Goal: Information Seeking & Learning: Check status

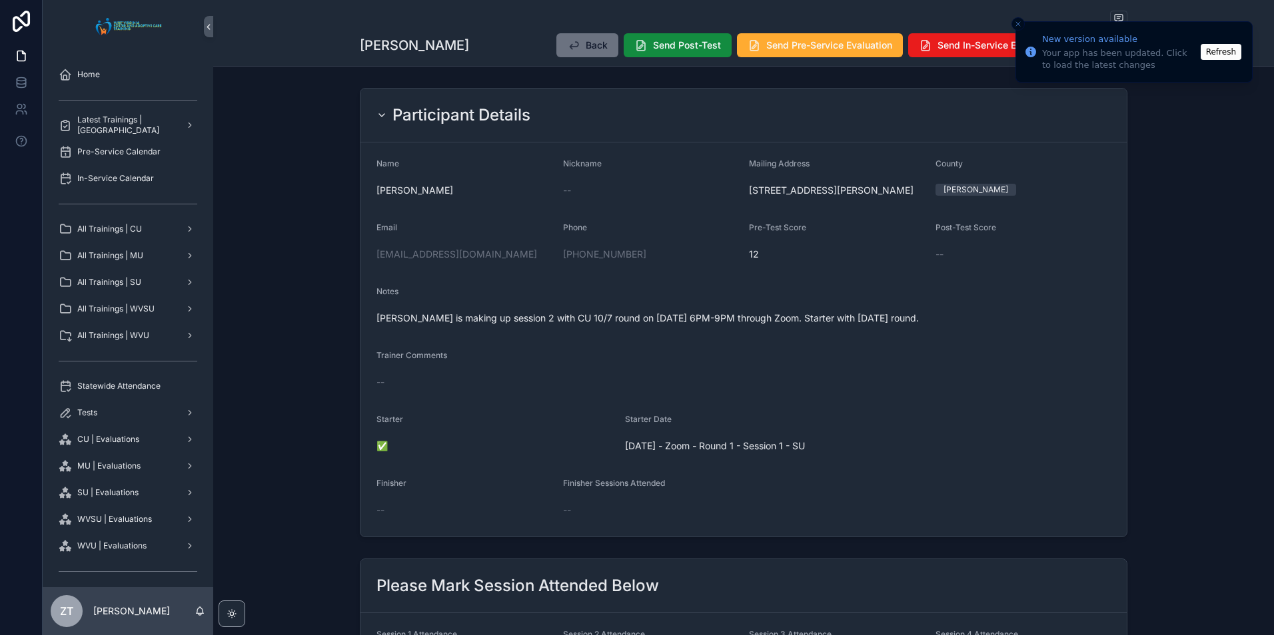
click at [1226, 53] on button "Refresh" at bounding box center [1220, 52] width 41 height 16
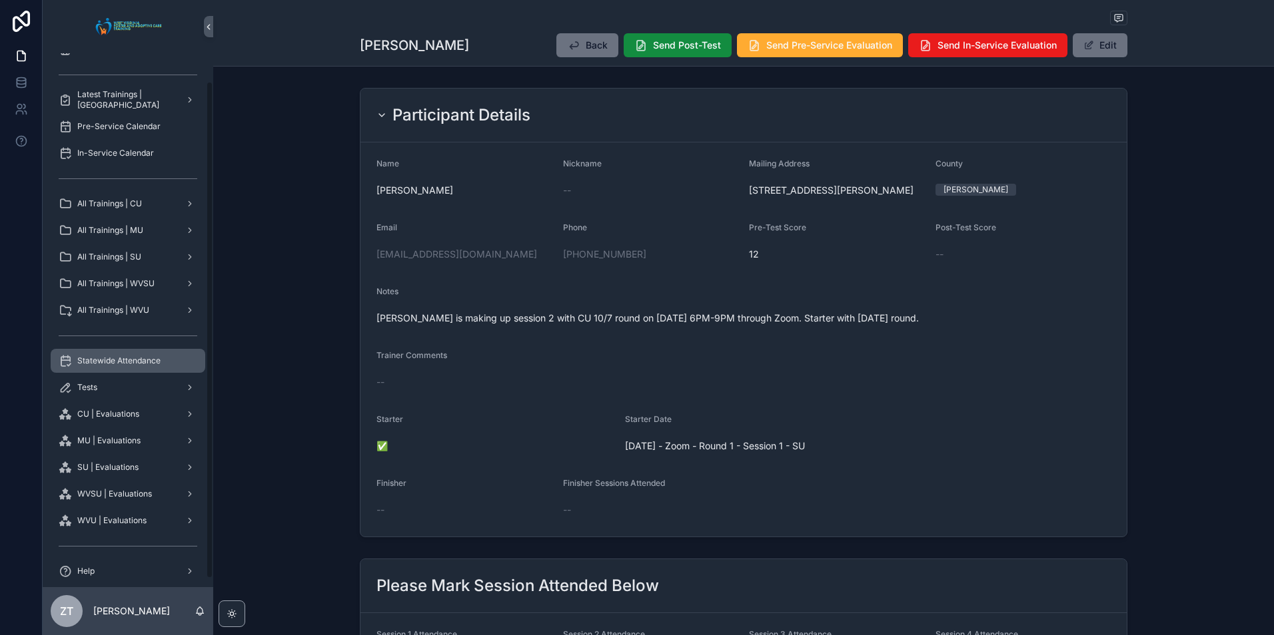
scroll to position [39, 0]
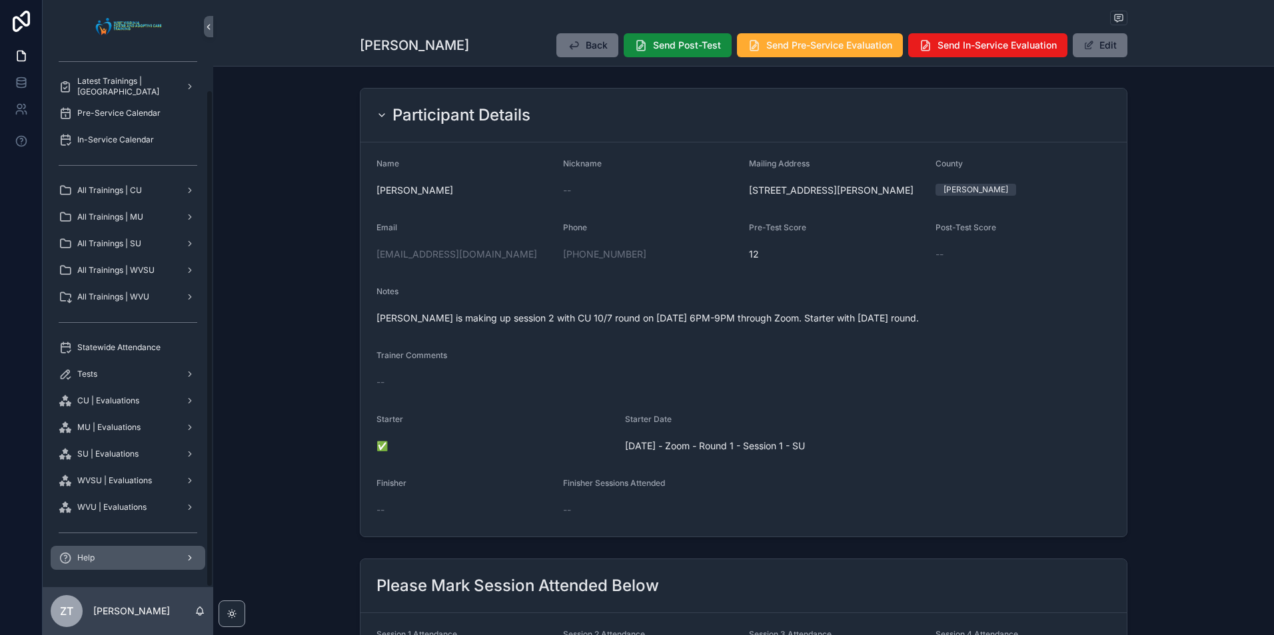
click at [118, 561] on div "Help" at bounding box center [128, 558] width 139 height 21
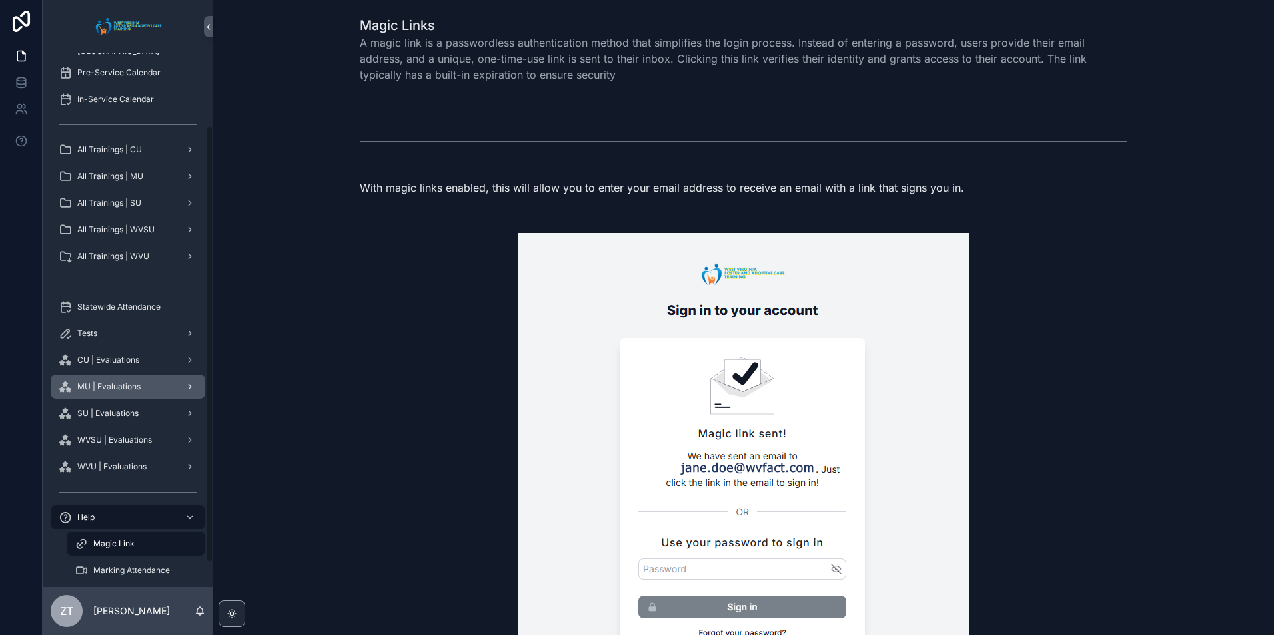
scroll to position [119, 0]
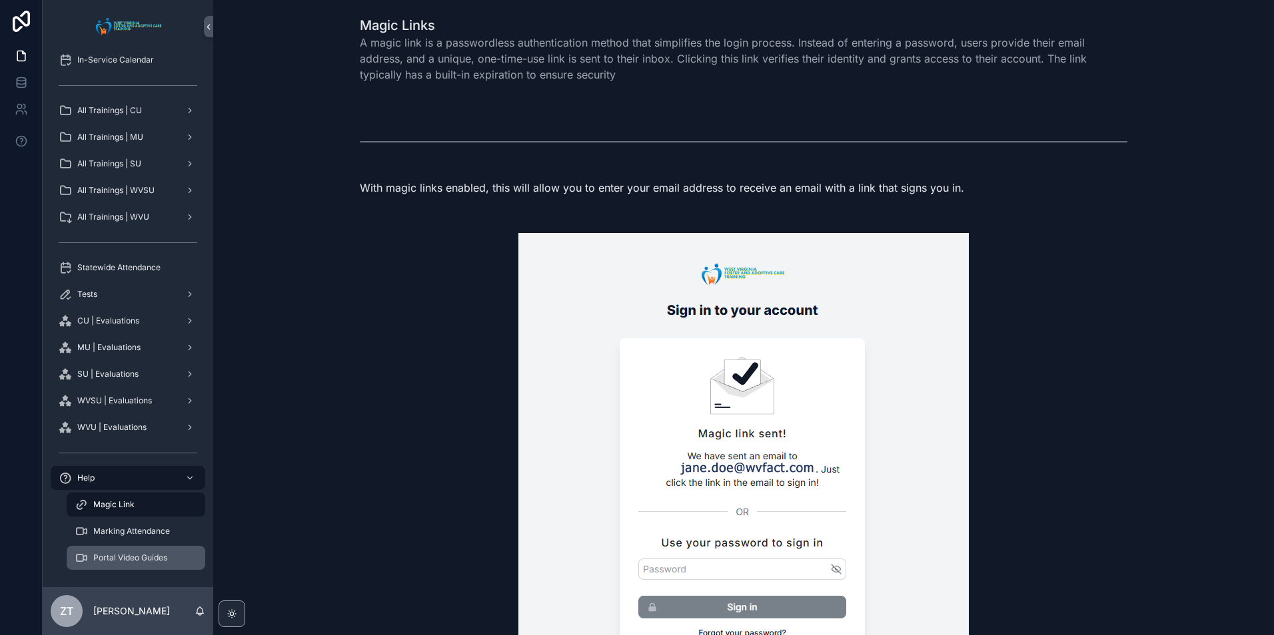
click at [136, 560] on span "Portal Video Guides" at bounding box center [130, 558] width 74 height 11
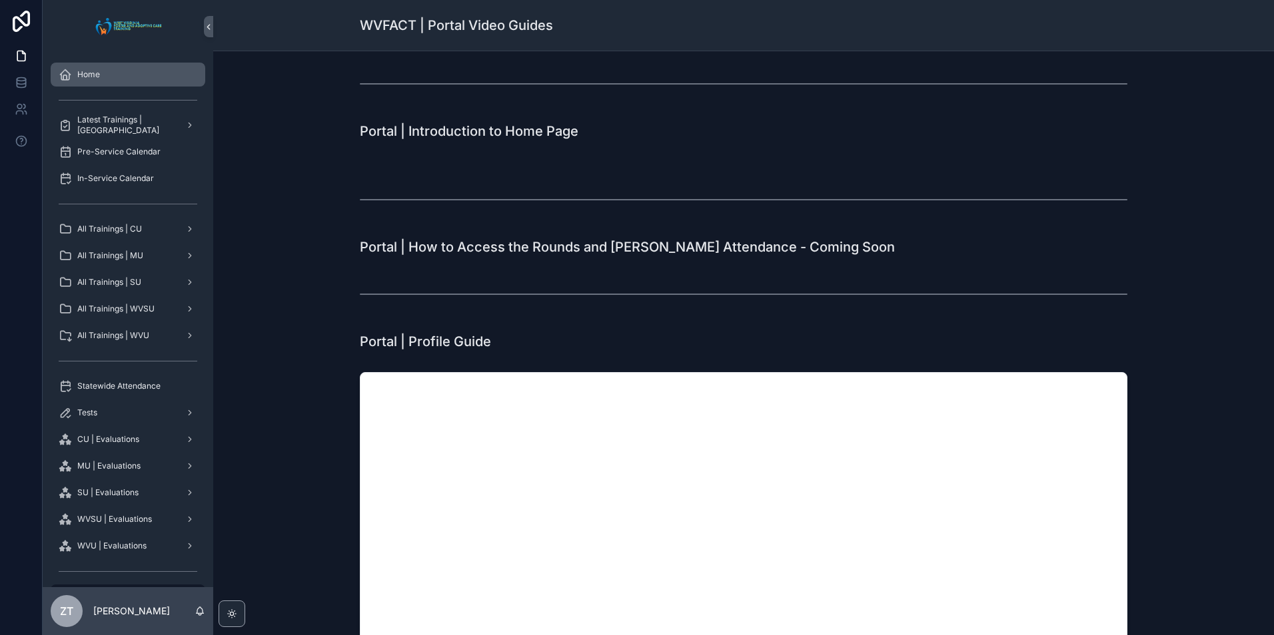
click at [102, 79] on div "Home" at bounding box center [128, 74] width 139 height 21
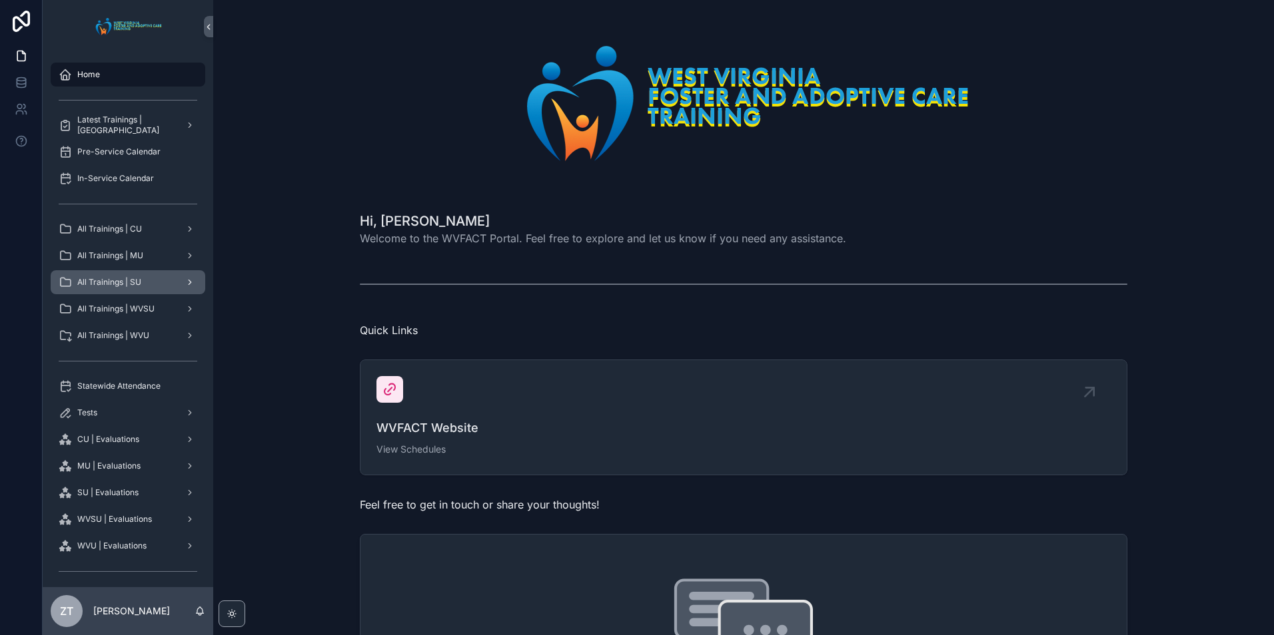
click at [123, 284] on span "All Trainings | SU" at bounding box center [109, 282] width 64 height 11
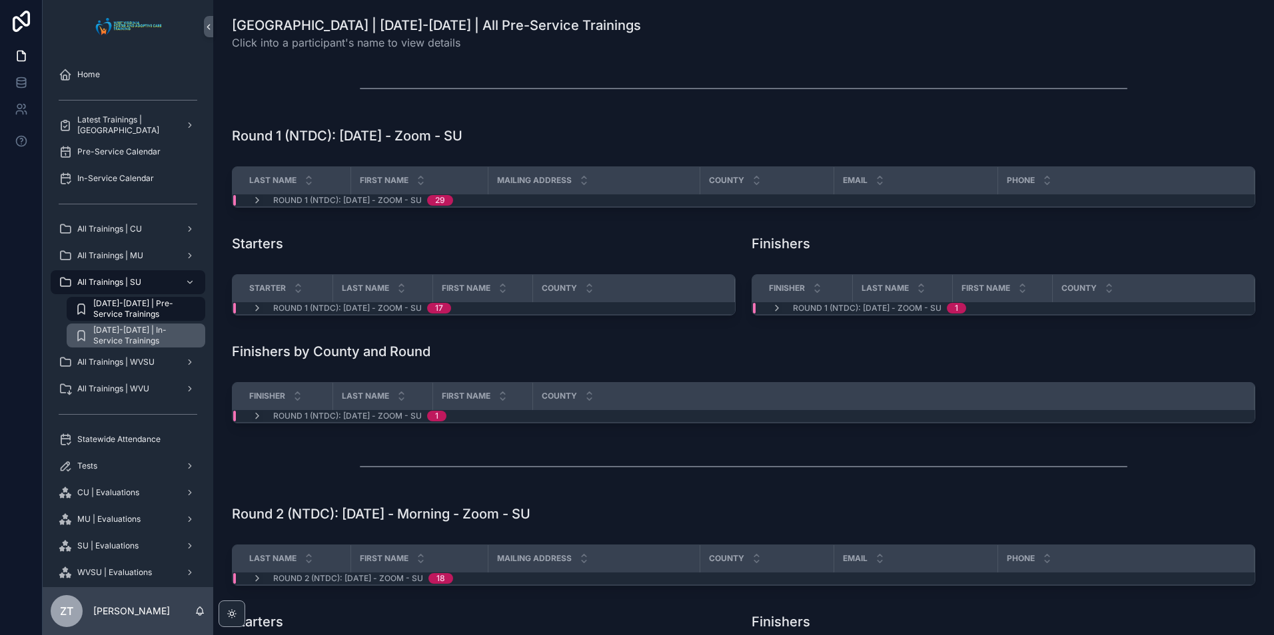
click at [133, 337] on span "2025-2026 | In-Service Trainings" at bounding box center [142, 335] width 99 height 21
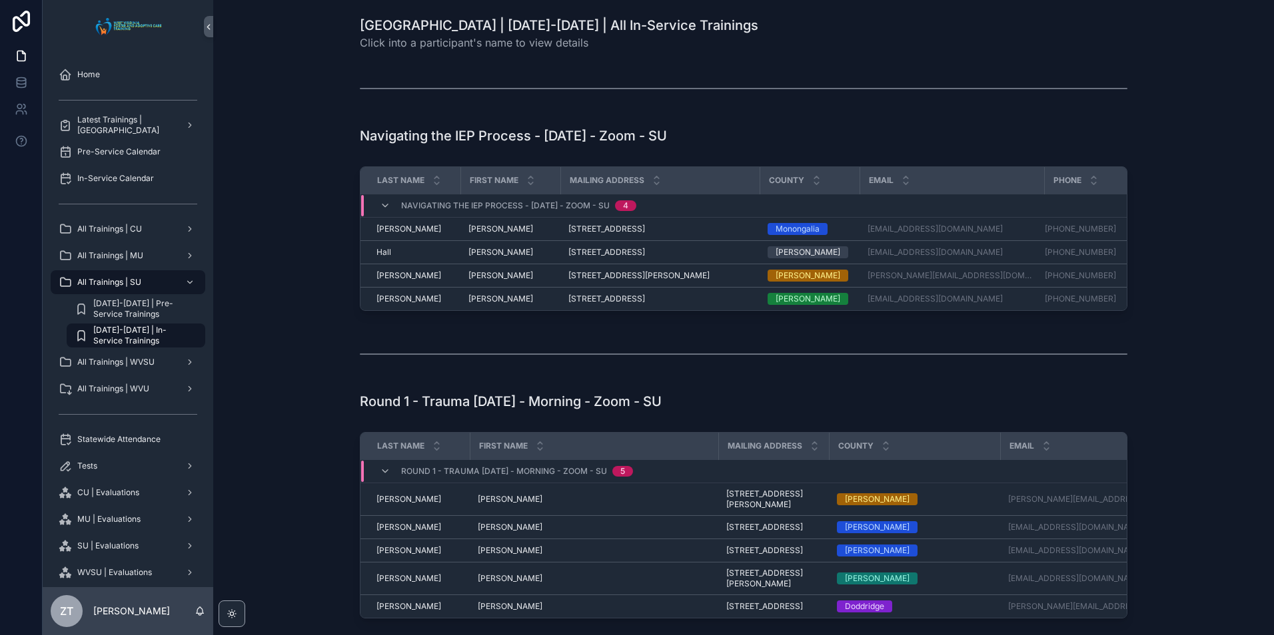
click at [310, 211] on div "Last Name First Name Mailing Address County Email Phone Navigating the IEP Proc…" at bounding box center [743, 241] width 1039 height 161
click at [482, 228] on span "Rebekah" at bounding box center [500, 229] width 65 height 11
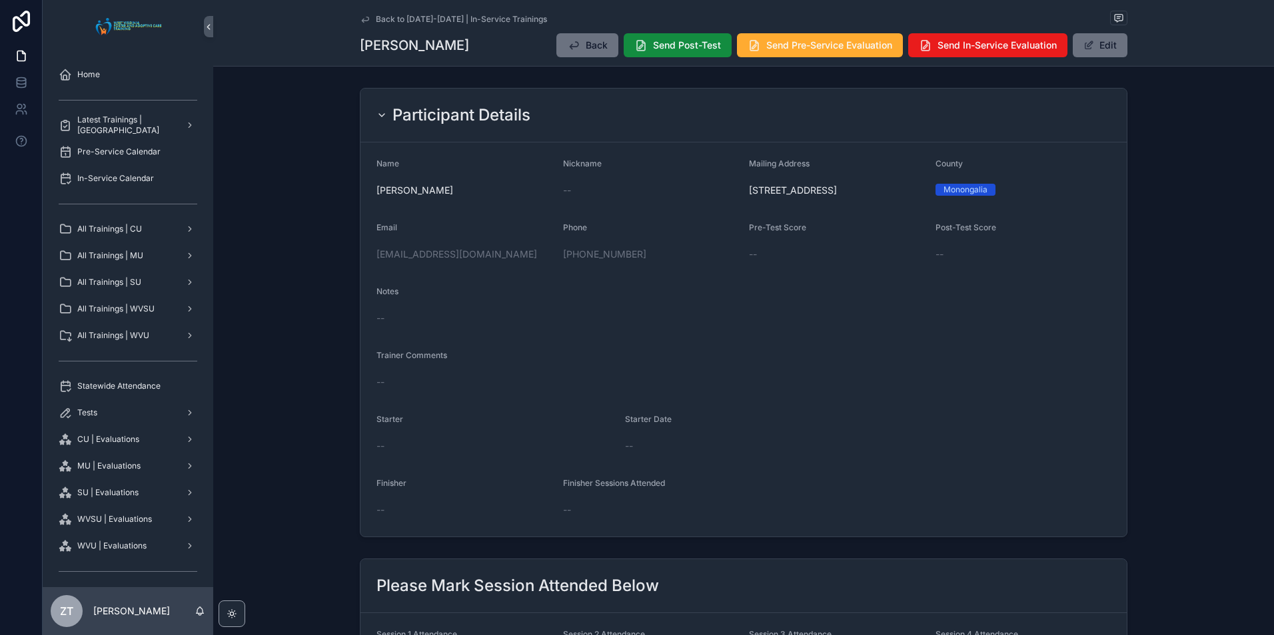
click at [360, 19] on icon "scrollable content" at bounding box center [365, 19] width 11 height 11
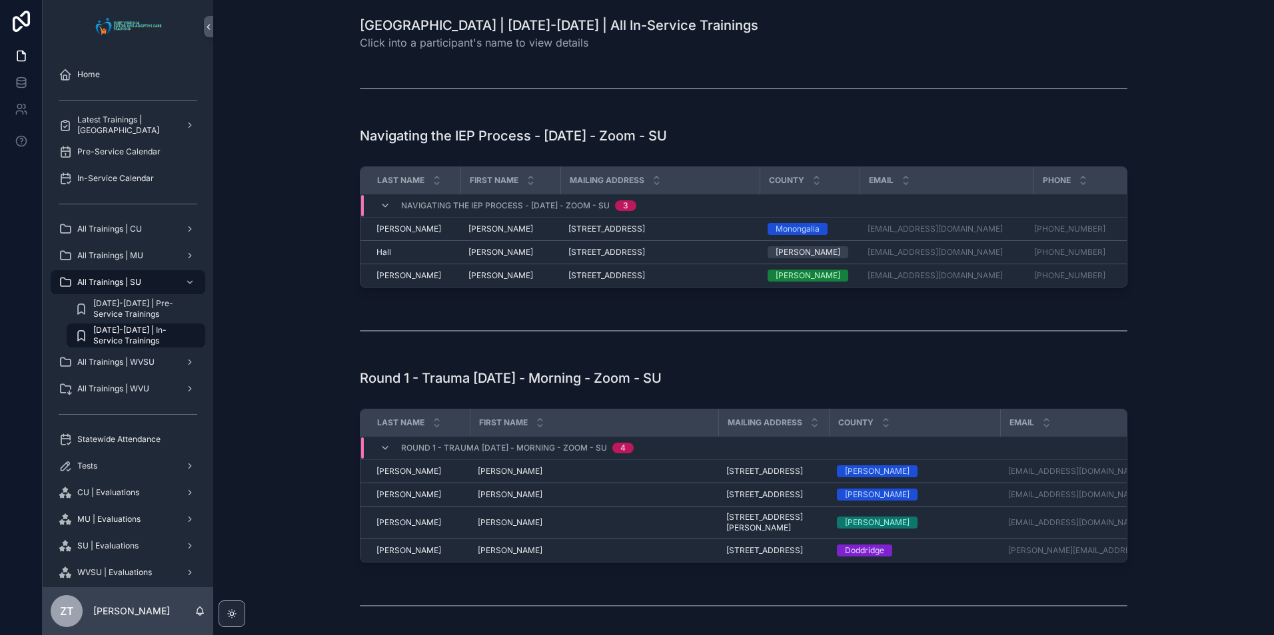
click at [316, 276] on div "Last Name First Name Mailing Address County Email Phone Navigating the IEP Proc…" at bounding box center [743, 229] width 1039 height 137
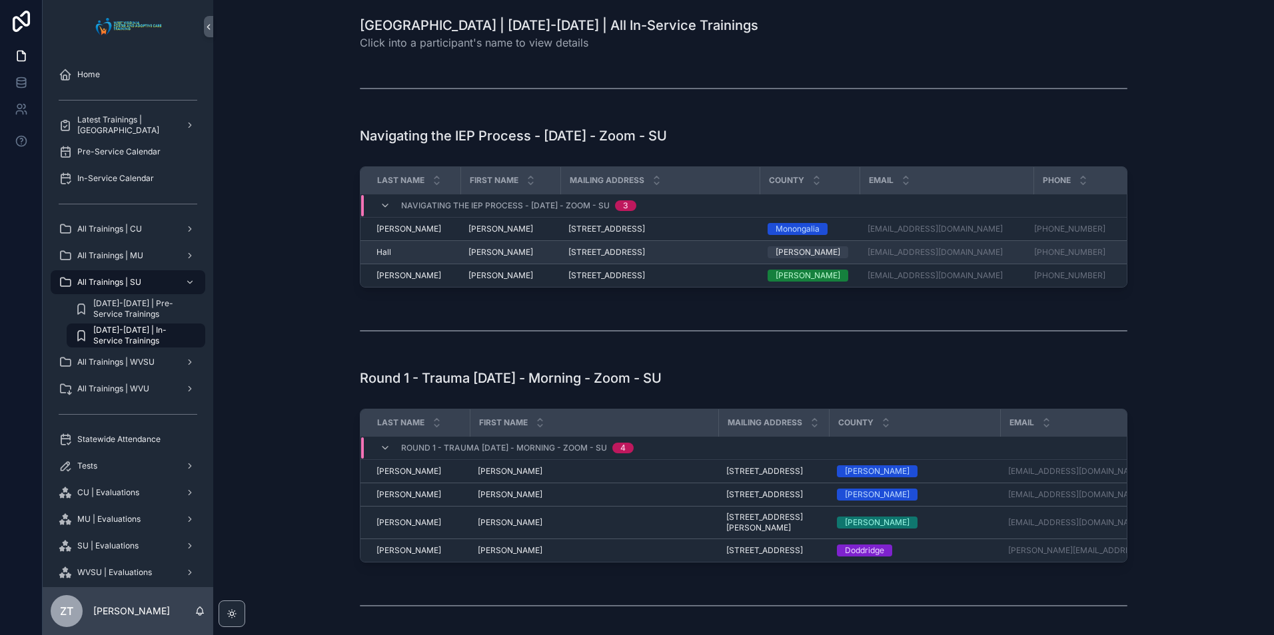
click at [472, 254] on span "Sally" at bounding box center [500, 252] width 65 height 11
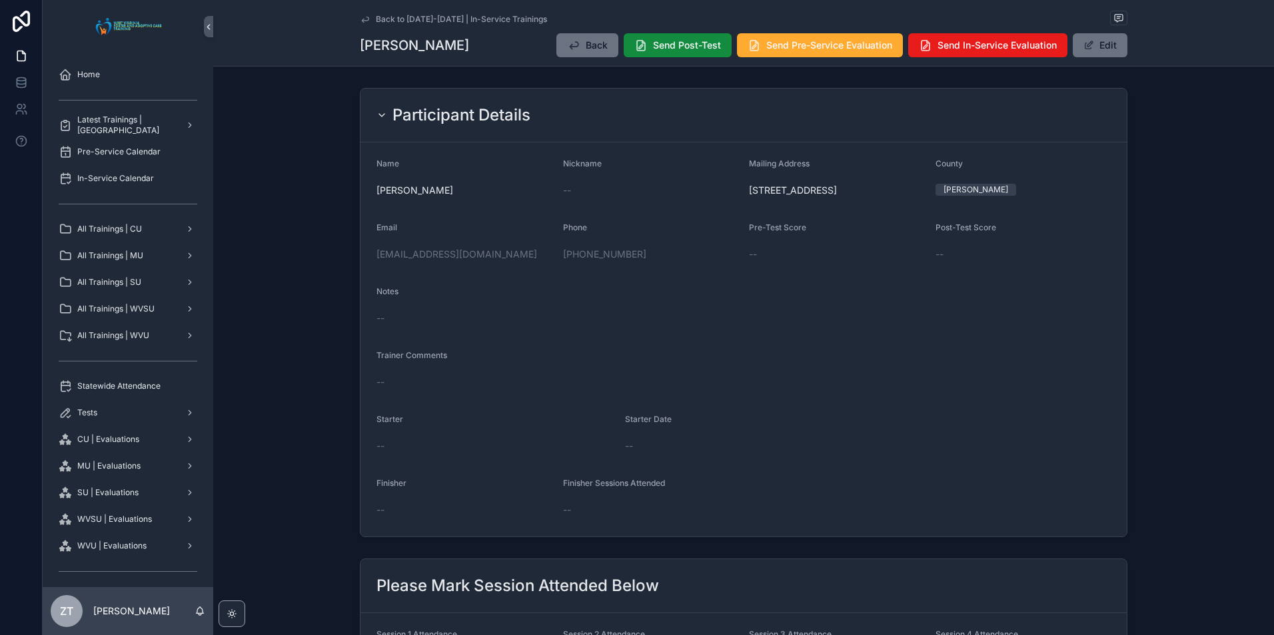
click at [362, 17] on icon "scrollable content" at bounding box center [365, 19] width 11 height 11
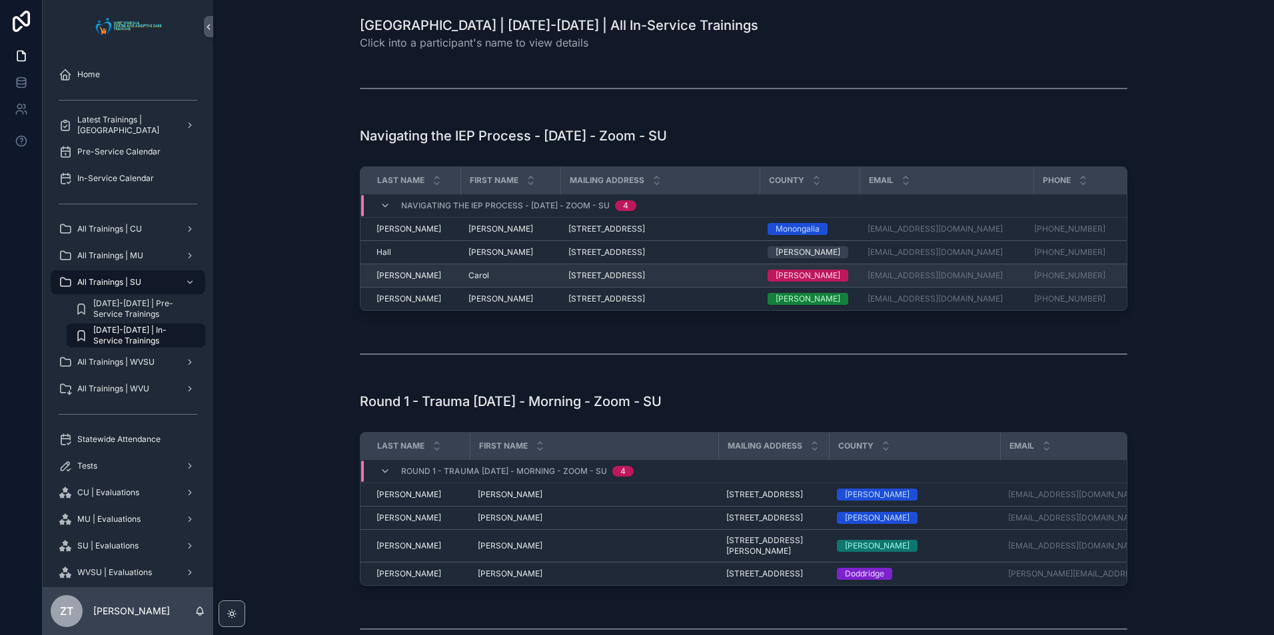
click at [473, 274] on span "Carol" at bounding box center [478, 275] width 21 height 11
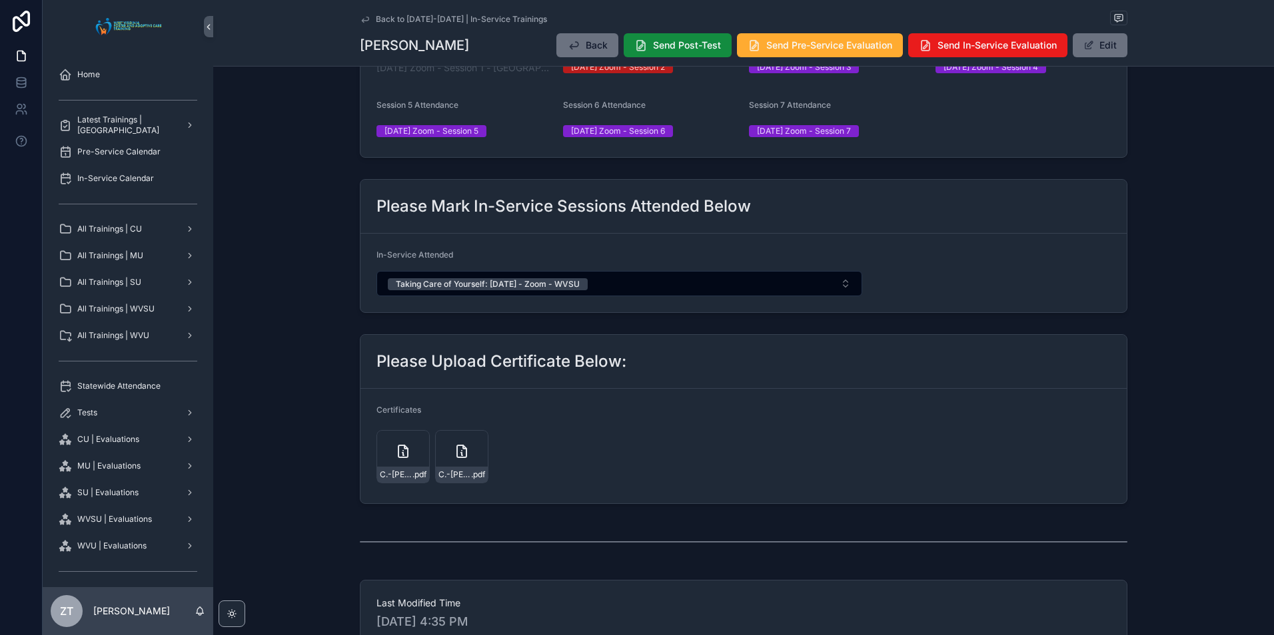
scroll to position [666, 0]
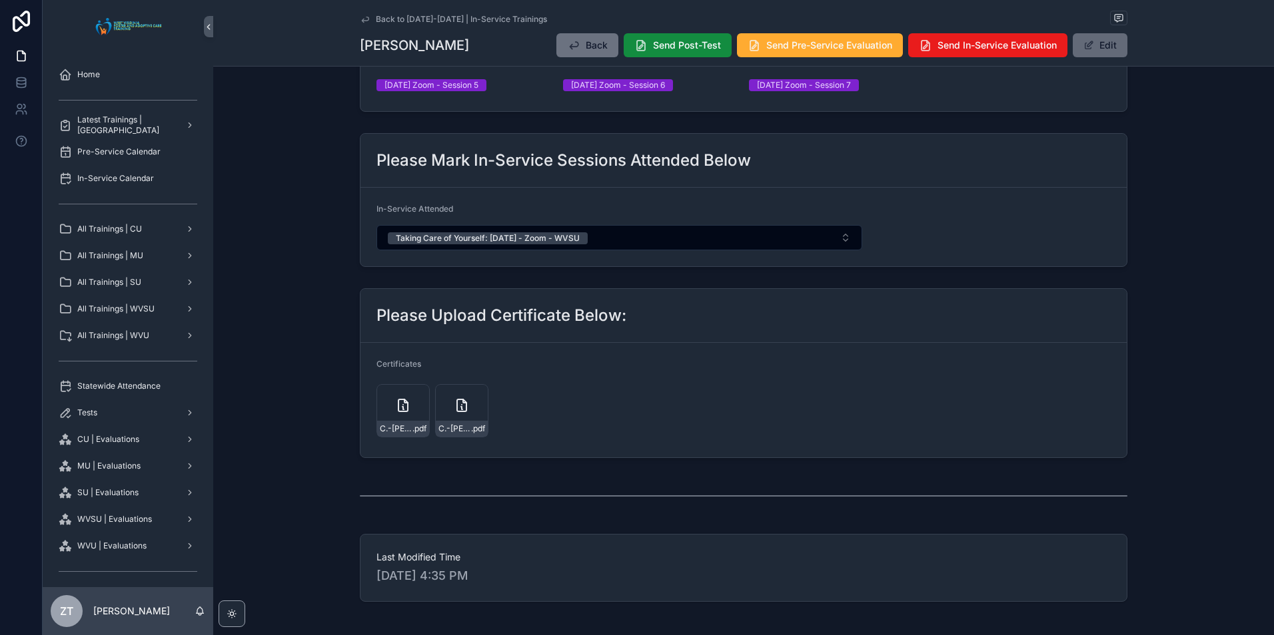
click at [1090, 49] on span "scrollable content" at bounding box center [1088, 45] width 11 height 11
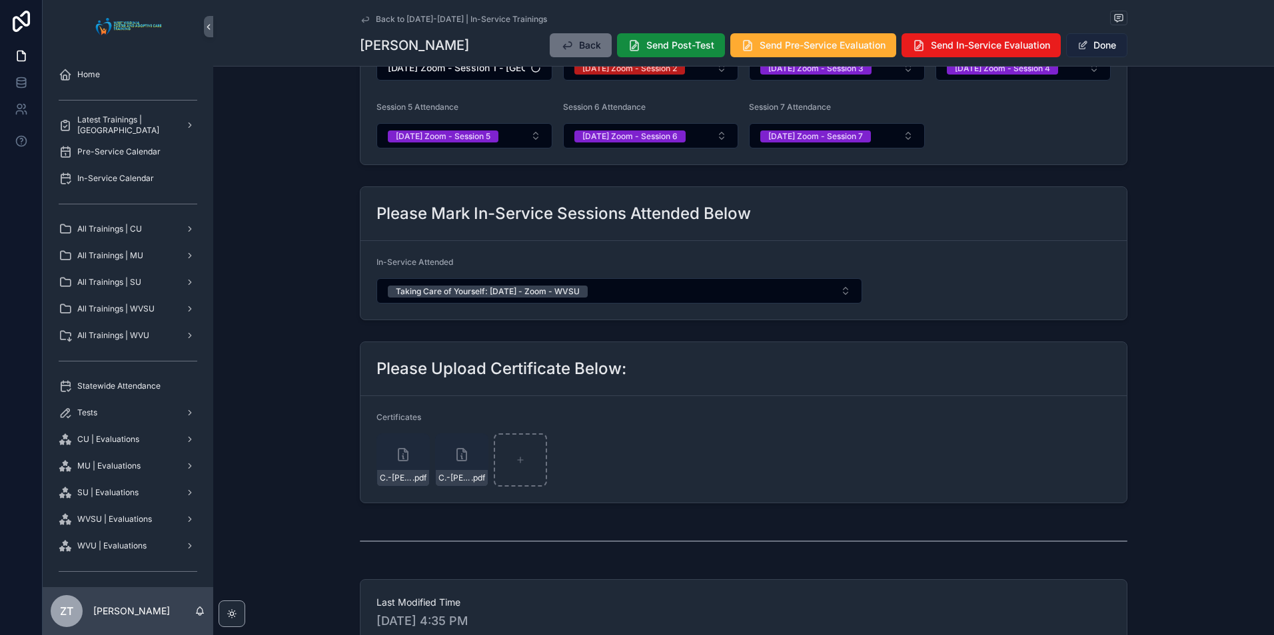
scroll to position [697, 0]
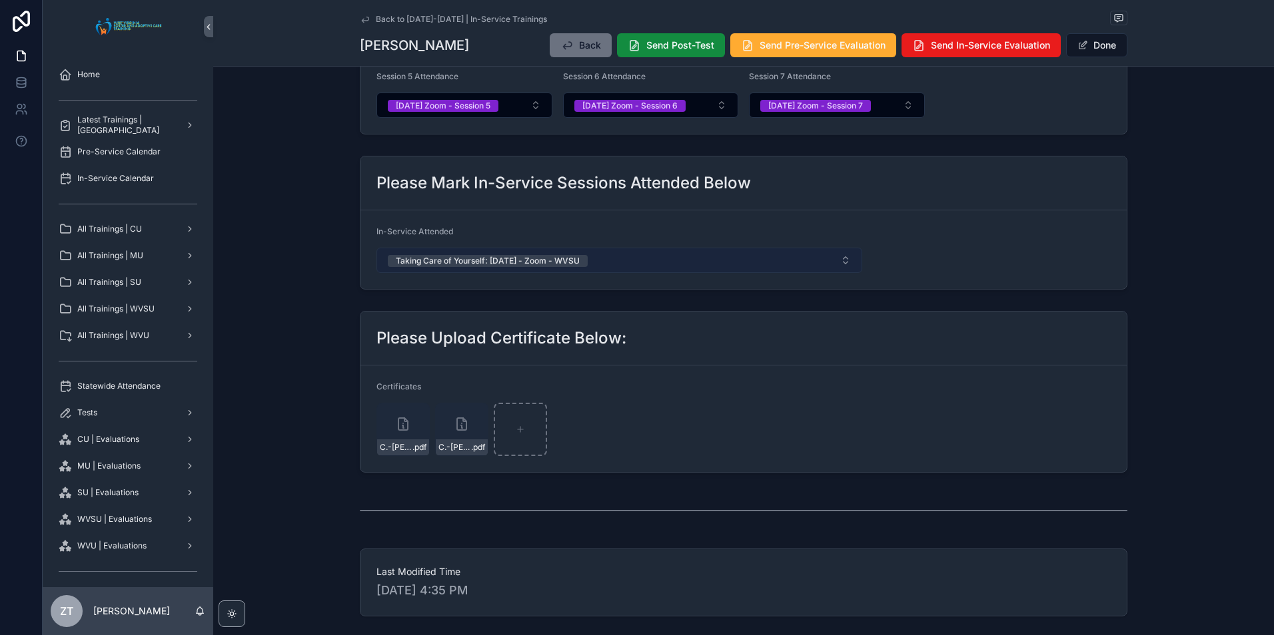
click at [677, 262] on button "Taking Care of Yourself: 9/16/2025 - Zoom - WVSU" at bounding box center [619, 260] width 486 height 25
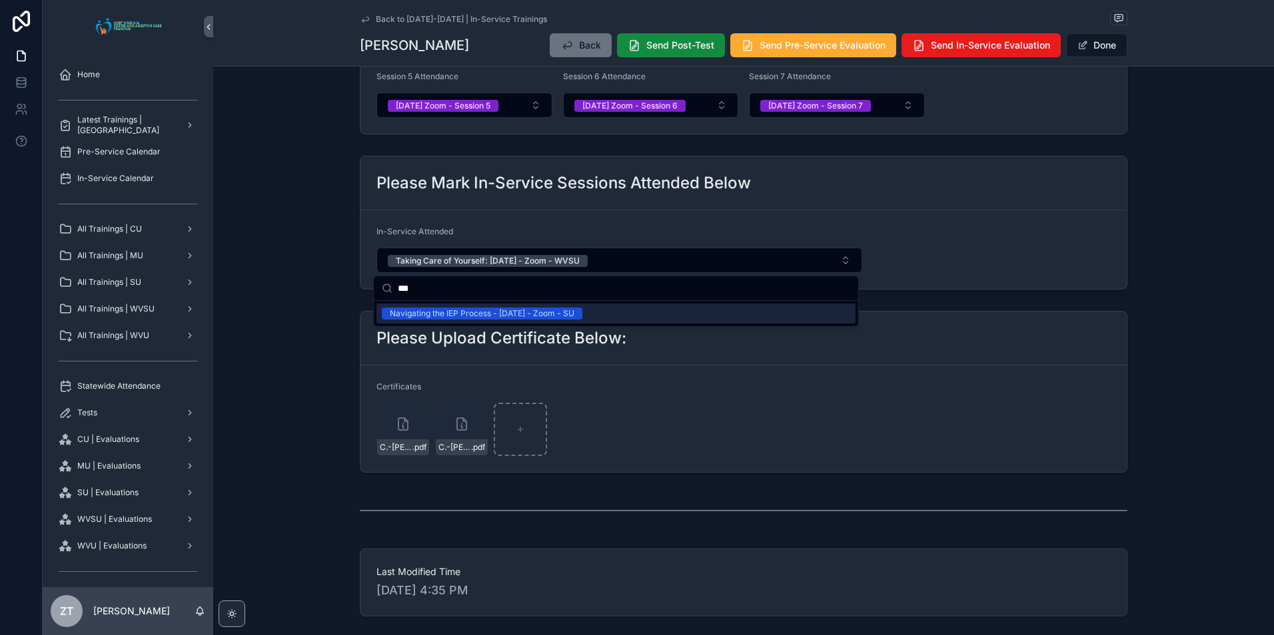
type input "***"
click at [540, 315] on div "Navigating the IEP Process - 09/25/2025 - Zoom - SU" at bounding box center [482, 314] width 185 height 12
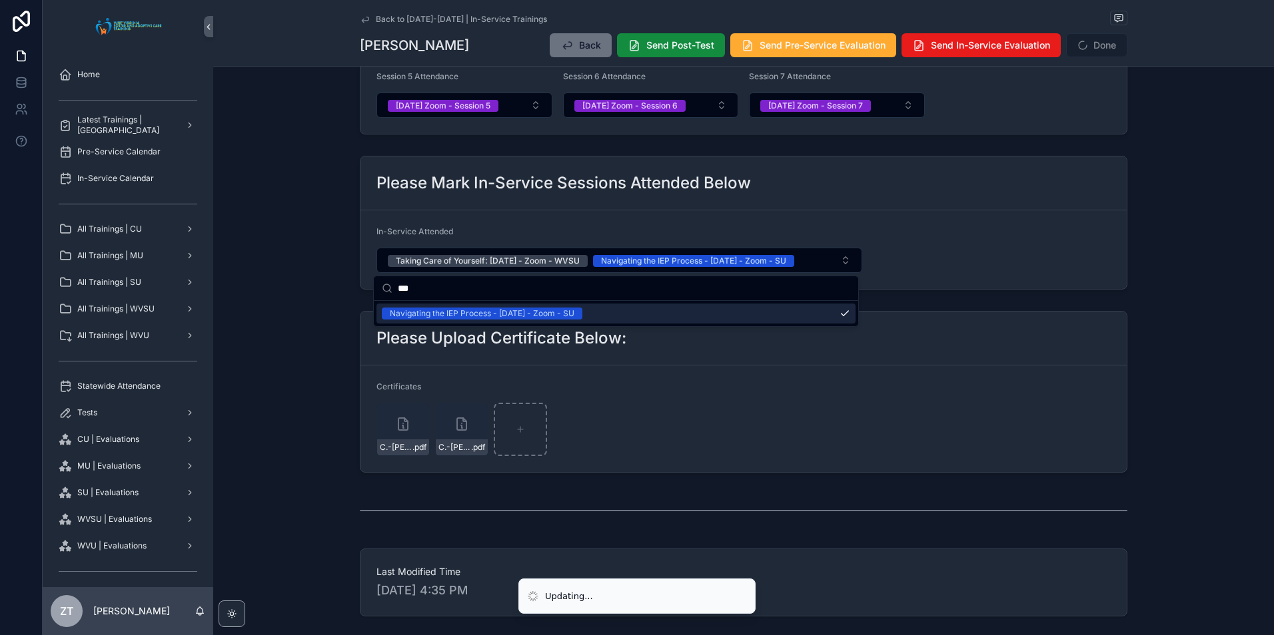
click at [1019, 159] on div "Please Mark In-Service Sessions Attended Below" at bounding box center [743, 184] width 766 height 54
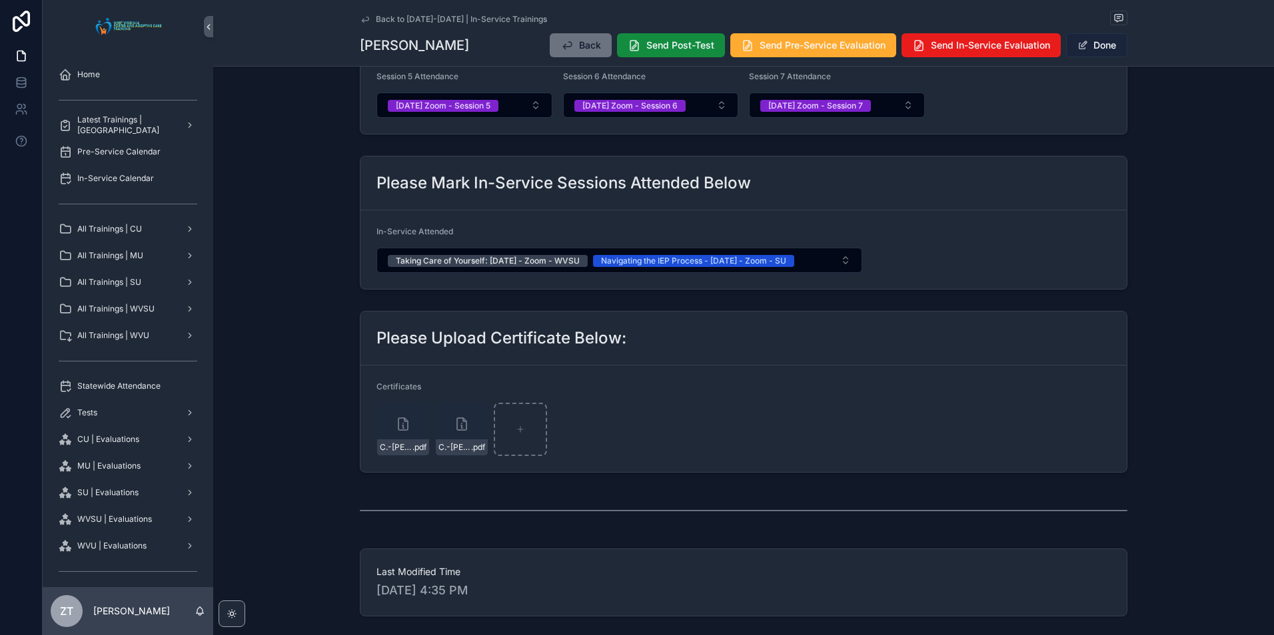
click at [1080, 49] on span "scrollable content" at bounding box center [1082, 45] width 11 height 11
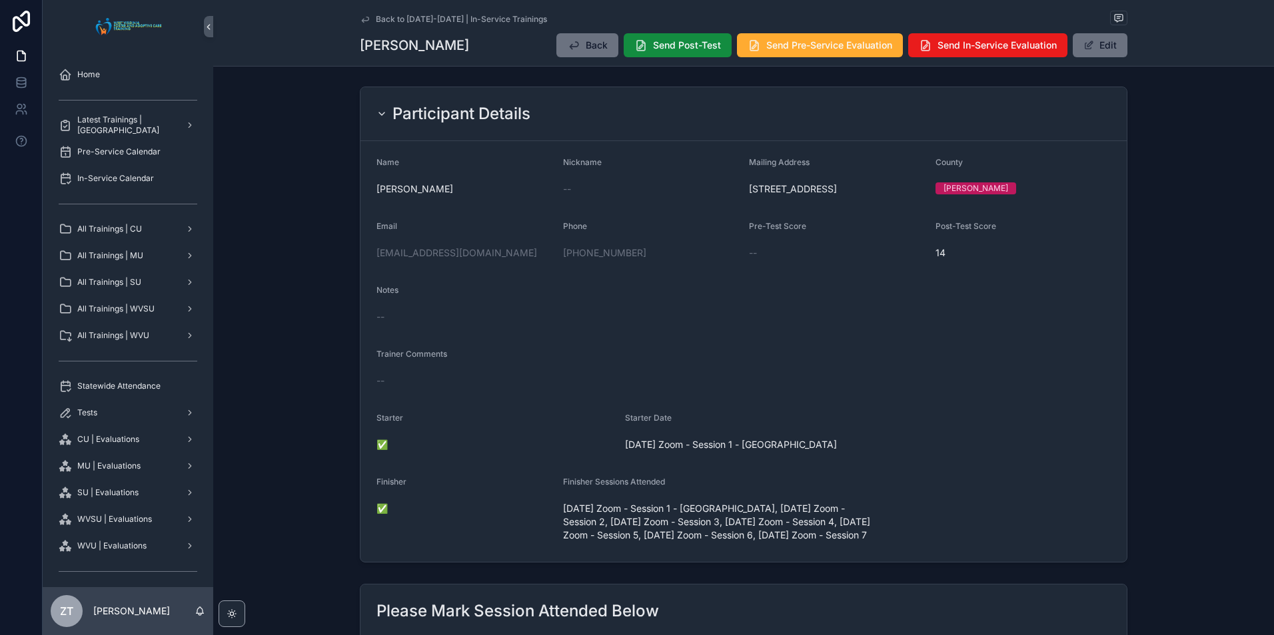
scroll to position [0, 0]
click at [364, 19] on icon "scrollable content" at bounding box center [365, 19] width 11 height 11
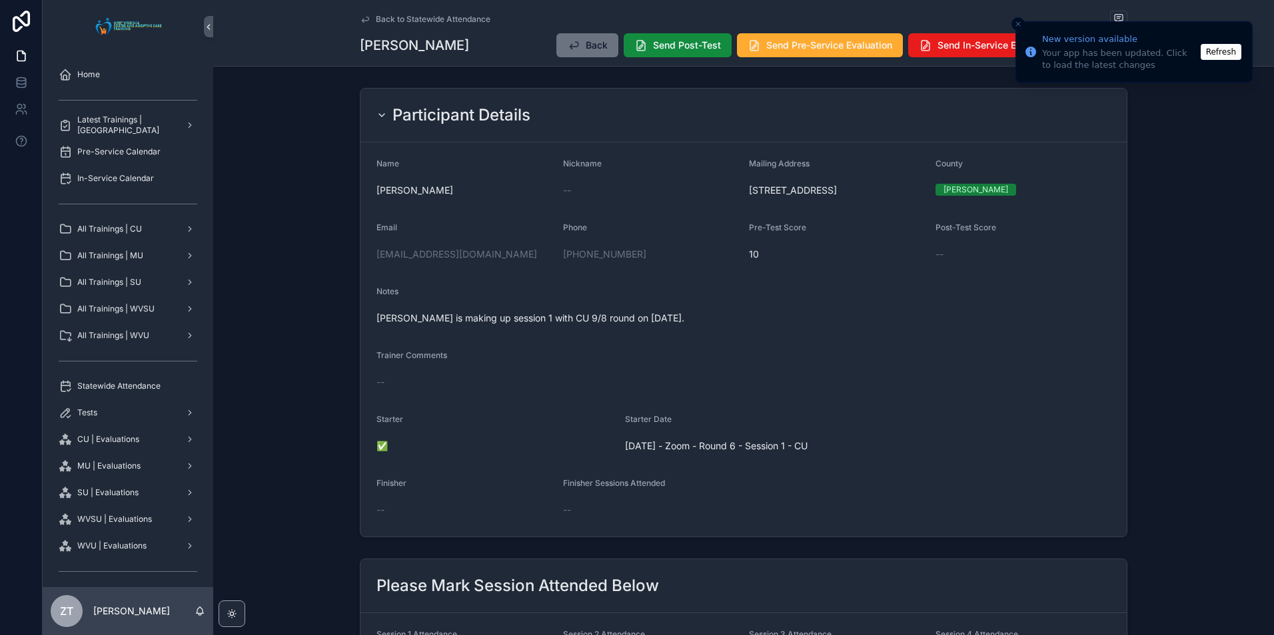
scroll to position [333, 0]
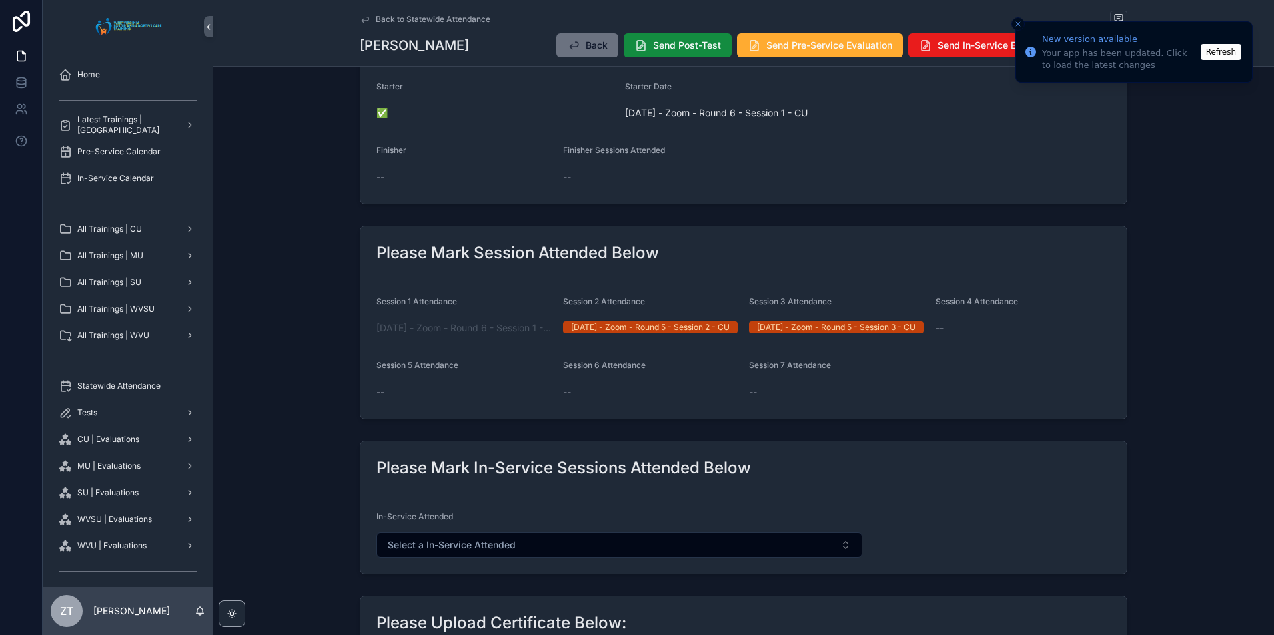
click at [1224, 49] on button "Refresh" at bounding box center [1220, 52] width 41 height 16
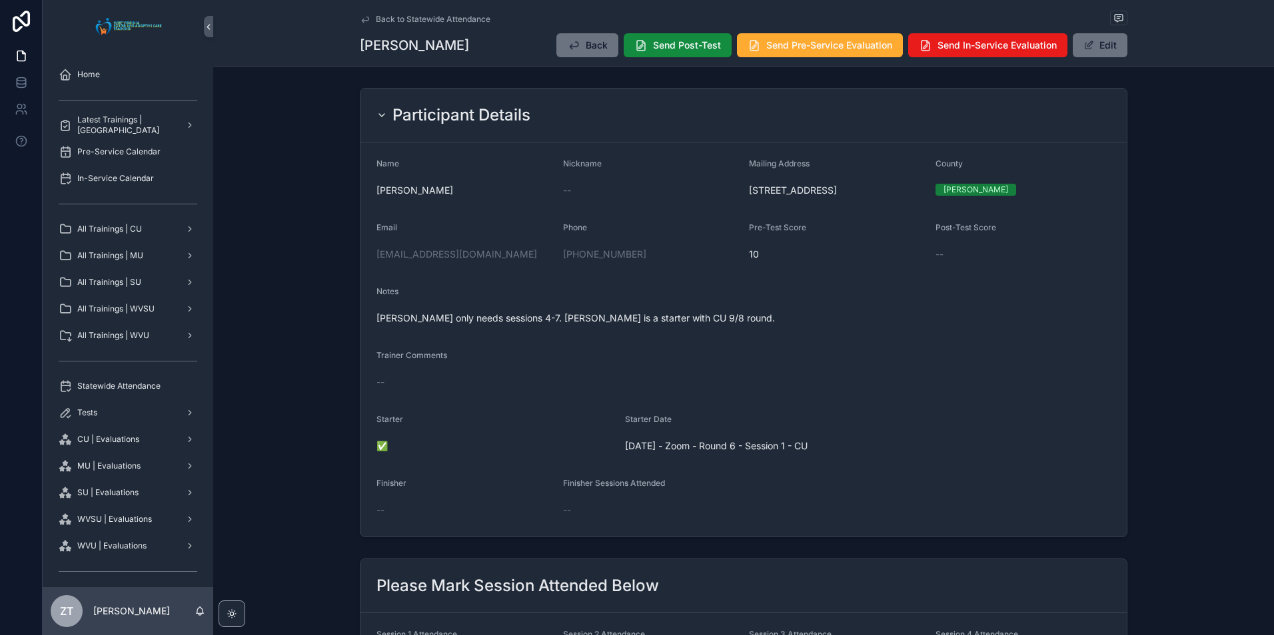
click at [361, 17] on icon "scrollable content" at bounding box center [365, 19] width 11 height 11
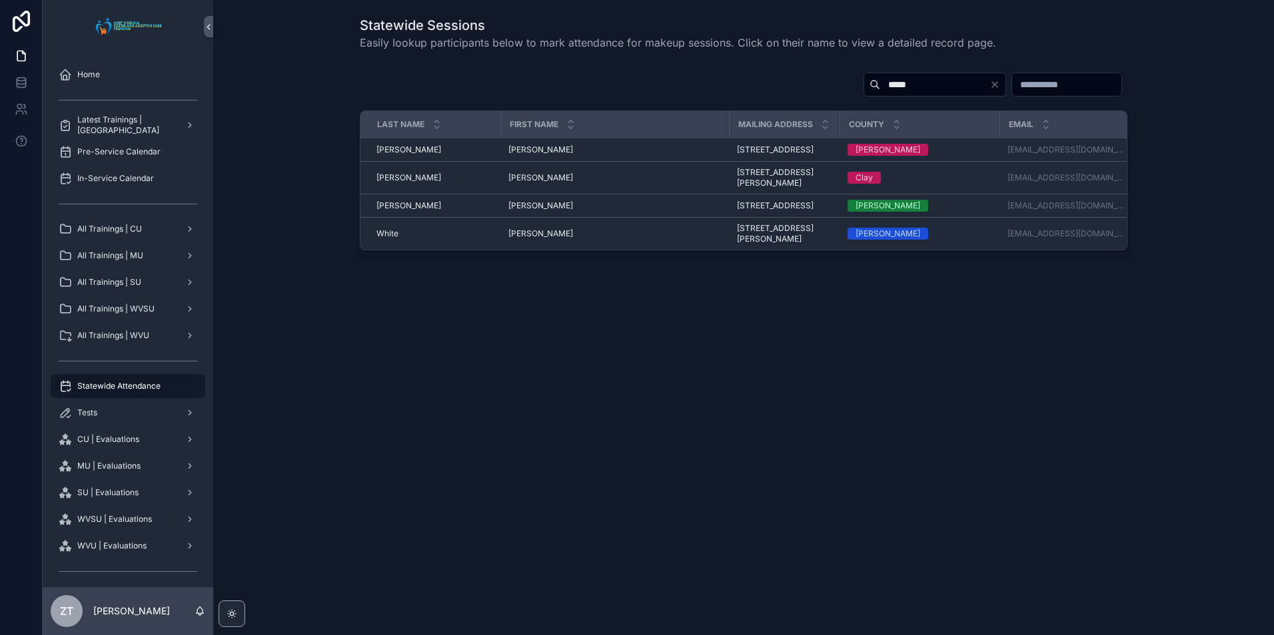
click at [880, 88] on input "*****" at bounding box center [934, 84] width 109 height 19
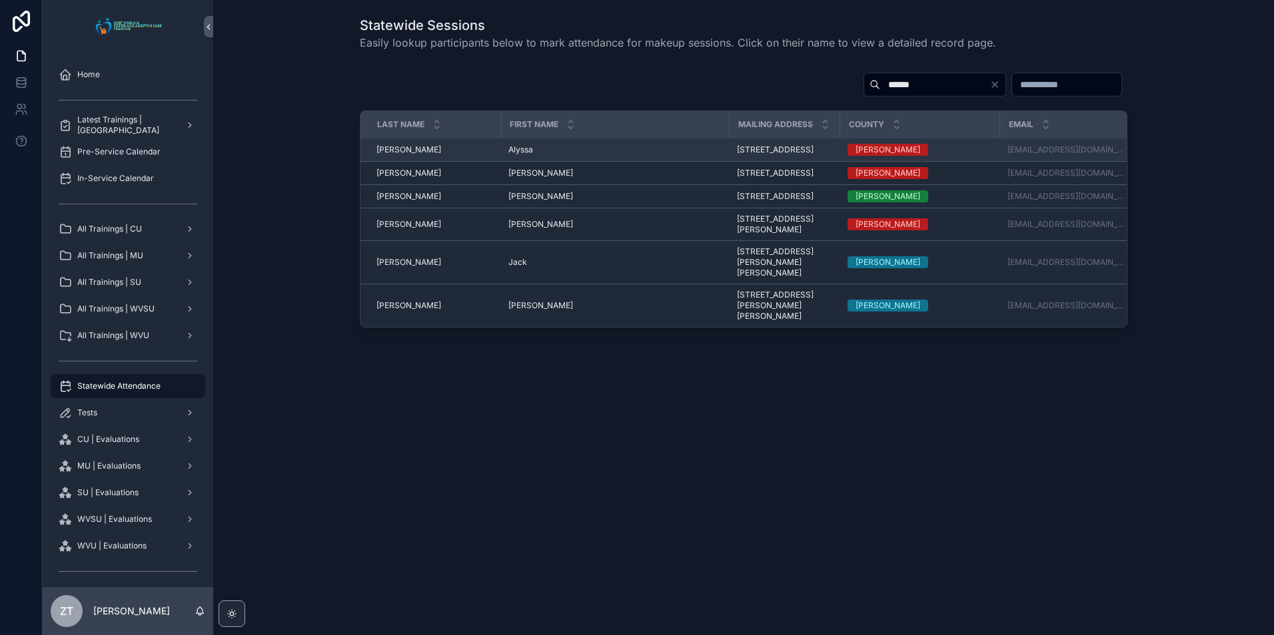
type input "******"
click at [518, 154] on span "Alyssa" at bounding box center [520, 150] width 25 height 11
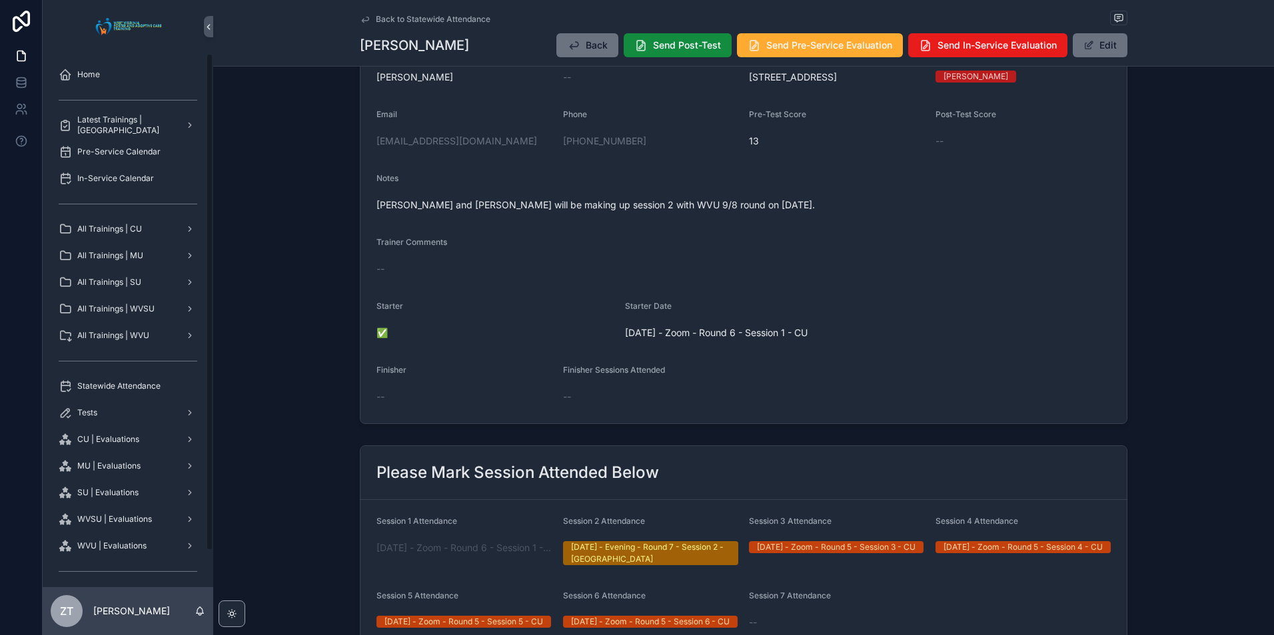
scroll to position [466, 0]
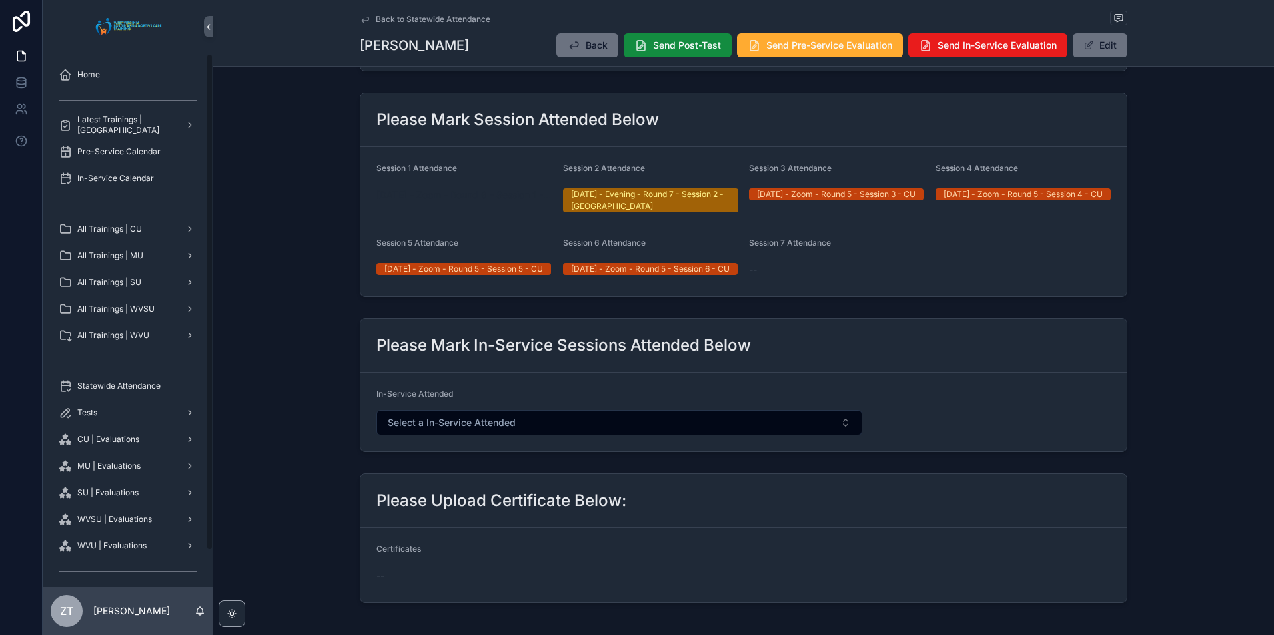
click at [423, 202] on span "[DATE] - Zoom - Round 6 - Session 1 - CU" at bounding box center [464, 194] width 176 height 13
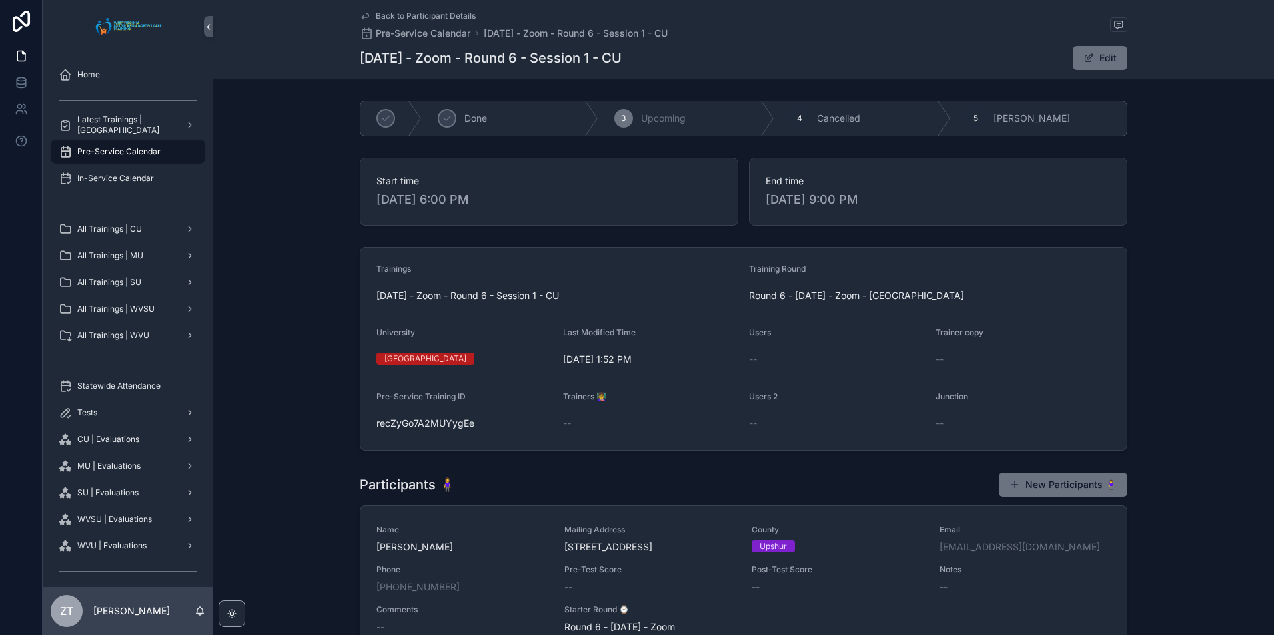
click at [360, 12] on icon "scrollable content" at bounding box center [365, 16] width 11 height 11
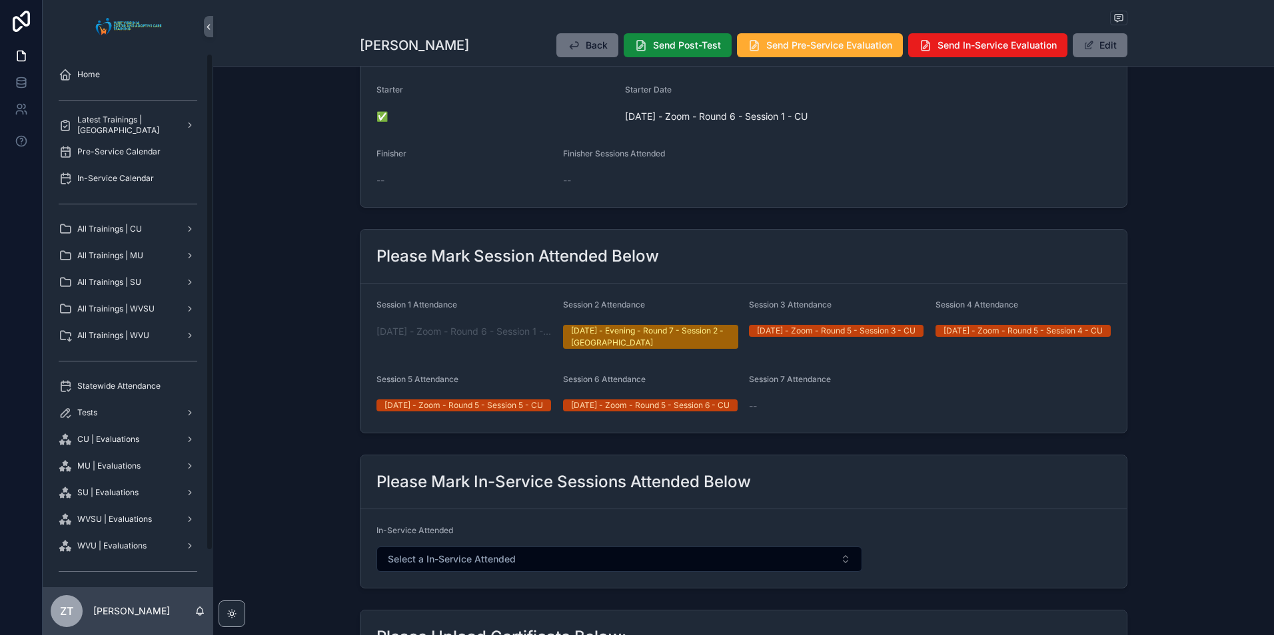
scroll to position [333, 0]
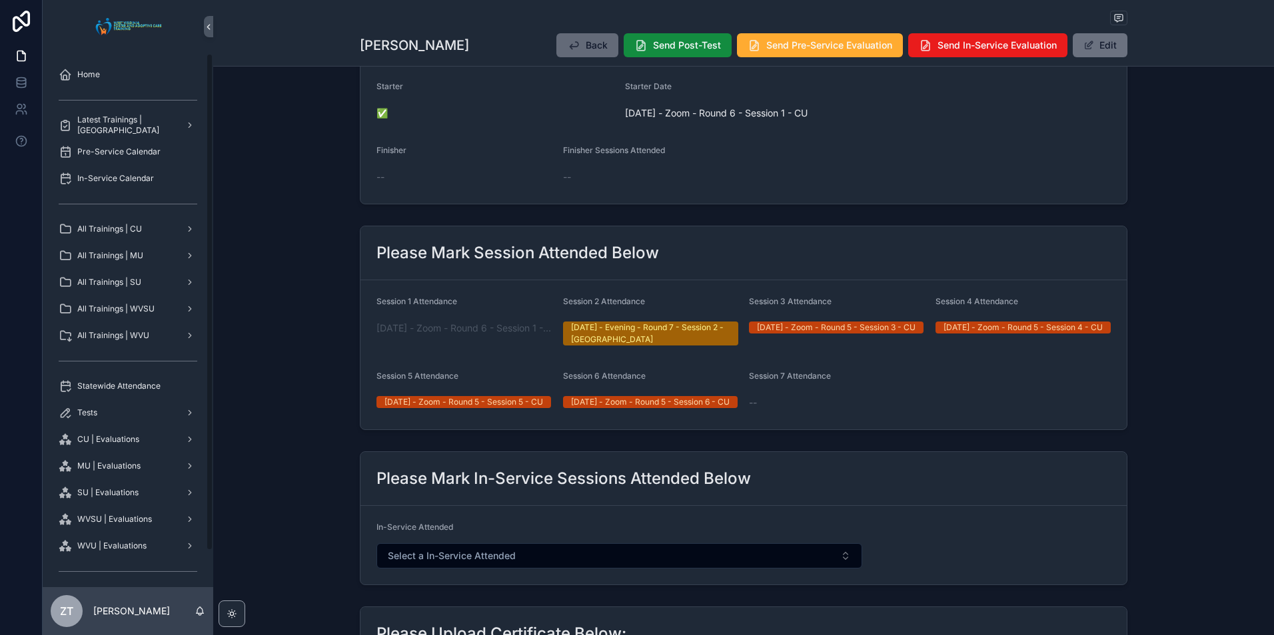
click at [574, 46] on icon "scrollable content" at bounding box center [573, 45] width 13 height 13
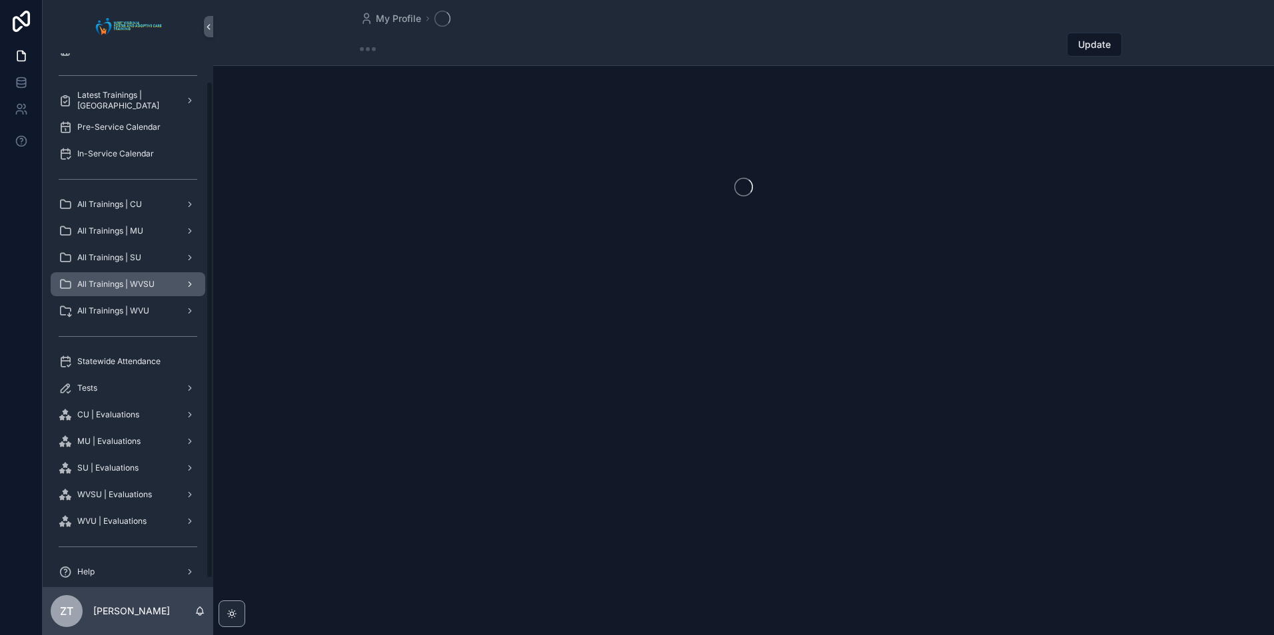
scroll to position [39, 0]
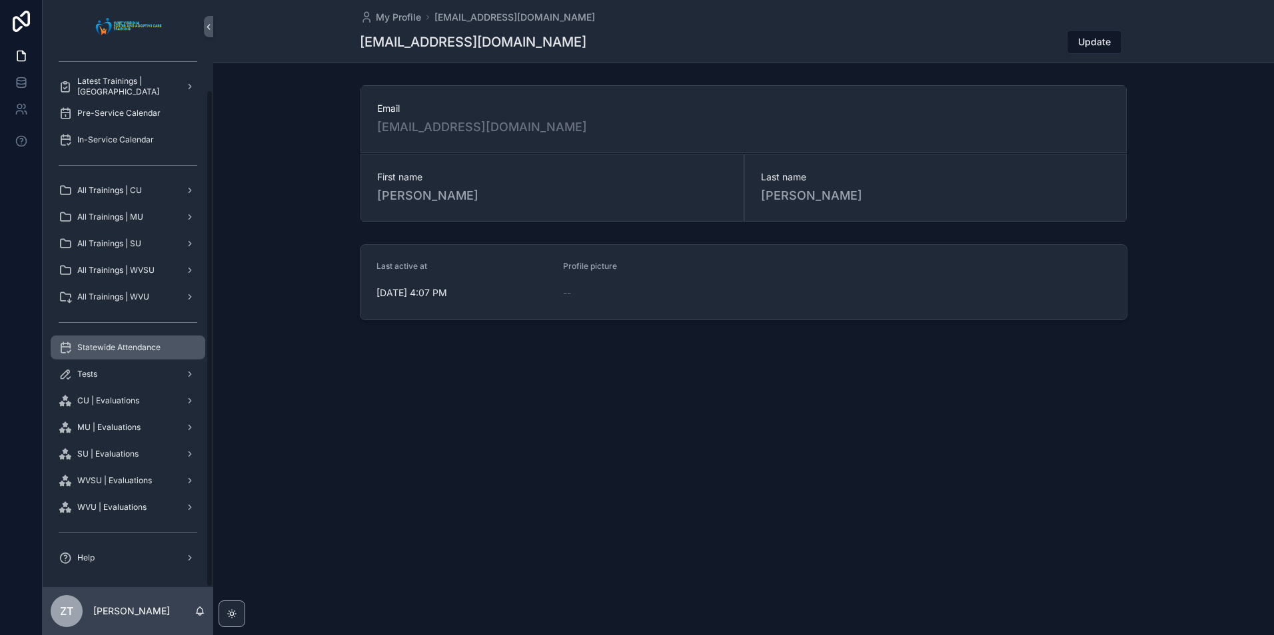
click at [101, 348] on span "Statewide Attendance" at bounding box center [118, 347] width 83 height 11
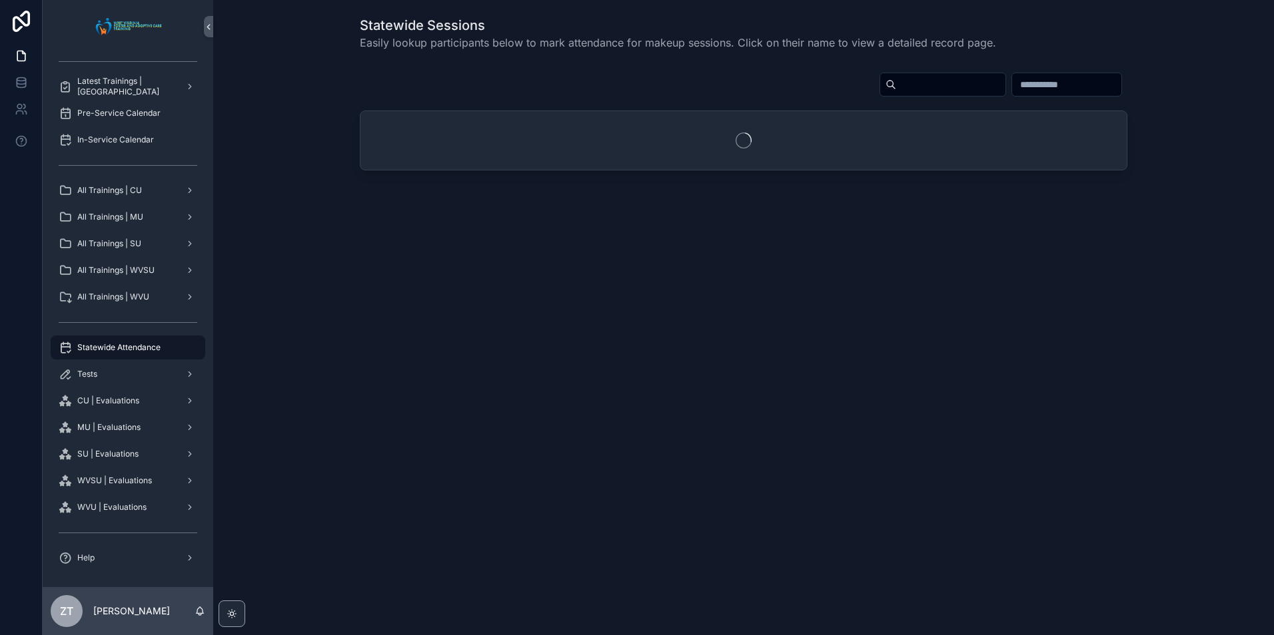
click at [896, 79] on input "scrollable content" at bounding box center [950, 84] width 109 height 19
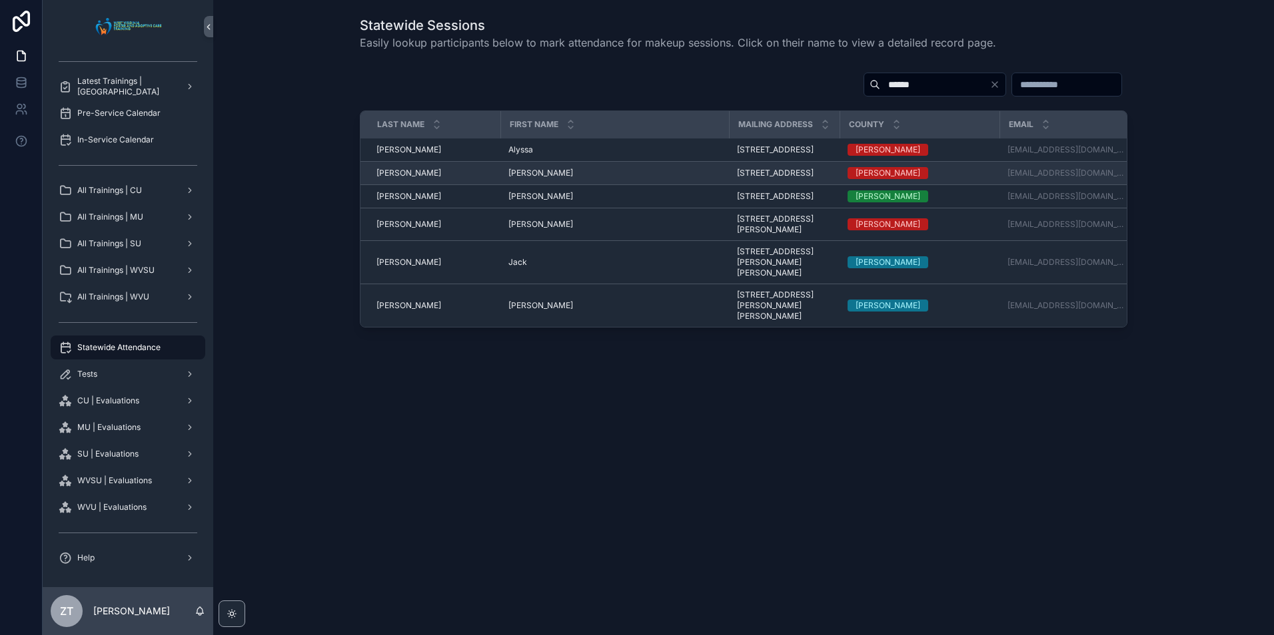
type input "******"
click at [515, 179] on td "[PERSON_NAME] [PERSON_NAME]" at bounding box center [614, 173] width 228 height 23
click at [518, 179] on span "[PERSON_NAME]" at bounding box center [540, 173] width 65 height 11
